Goal: Task Accomplishment & Management: Use online tool/utility

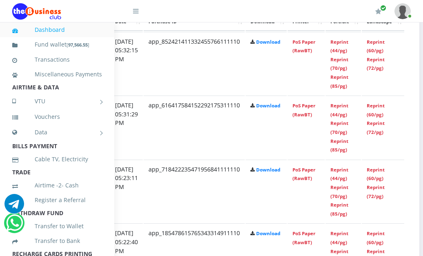
scroll to position [484, 165]
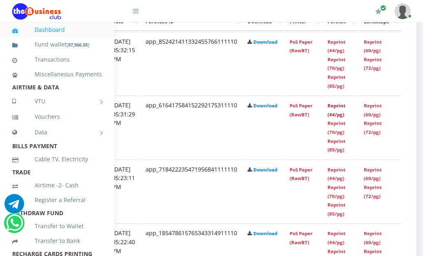
click at [345, 113] on link "Reprint (44/pg)" at bounding box center [336, 109] width 18 height 15
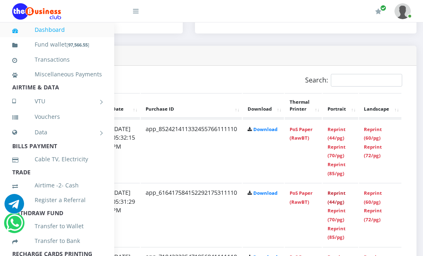
scroll to position [398, 165]
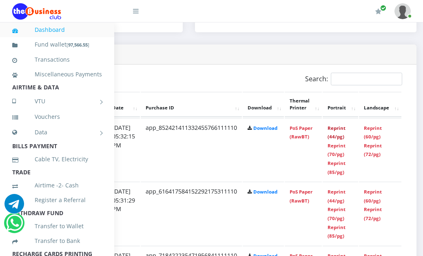
click at [345, 128] on link "Reprint (44/pg)" at bounding box center [336, 132] width 18 height 15
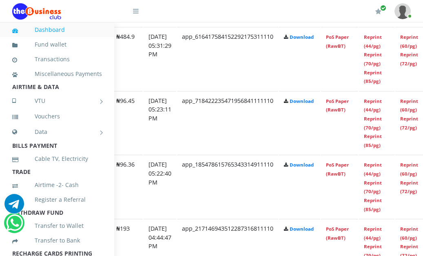
scroll to position [544, 134]
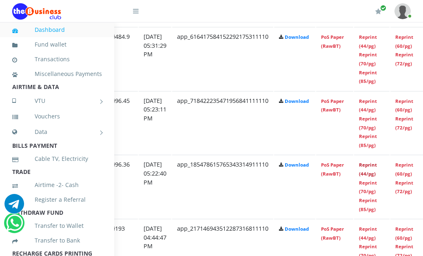
click at [376, 174] on link "Reprint (44/pg)" at bounding box center [368, 168] width 18 height 15
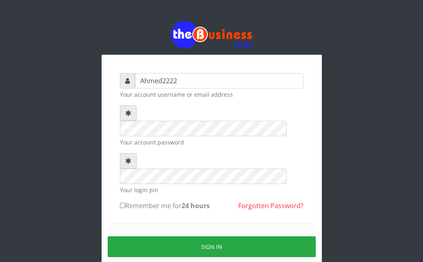
click at [124, 203] on input "Remember me for 24 hours" at bounding box center [122, 205] width 5 height 5
checkbox input "true"
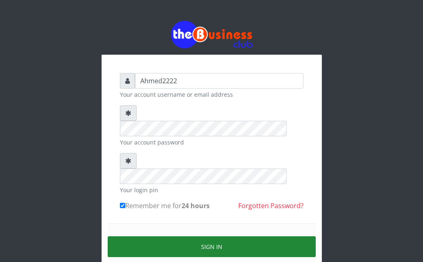
click at [159, 236] on button "Sign in" at bounding box center [212, 246] width 208 height 21
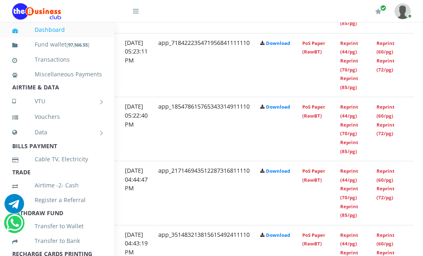
scroll to position [610, 155]
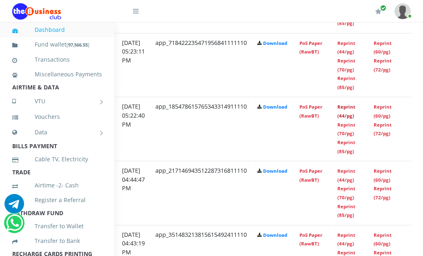
click at [355, 115] on link "Reprint (44/pg)" at bounding box center [346, 111] width 18 height 15
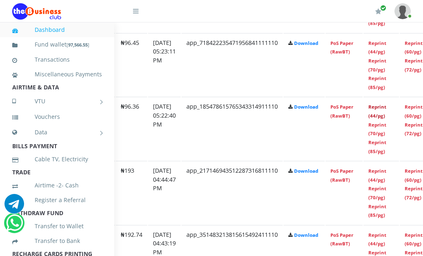
scroll to position [610, 125]
click at [385, 53] on link "Reprint (44/pg)" at bounding box center [376, 47] width 18 height 15
